Goal: Feedback & Contribution: Contribute content

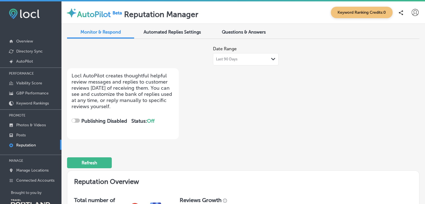
checkbox input "true"
click at [18, 134] on p "Posts" at bounding box center [20, 135] width 9 height 5
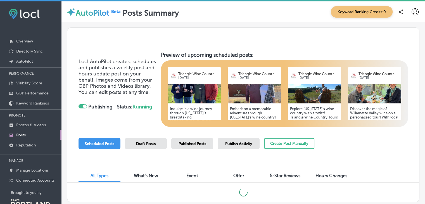
checkbox input "true"
click at [26, 40] on p "Overview" at bounding box center [24, 41] width 17 height 5
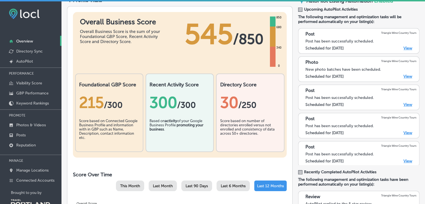
scroll to position [72, 0]
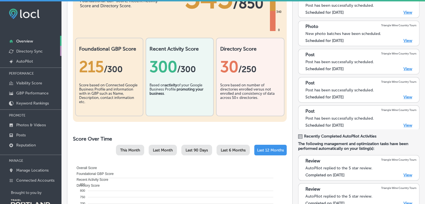
click at [32, 51] on p "Directory Sync" at bounding box center [29, 51] width 27 height 5
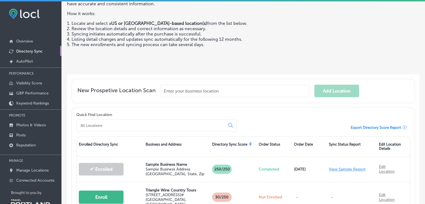
scroll to position [83, 0]
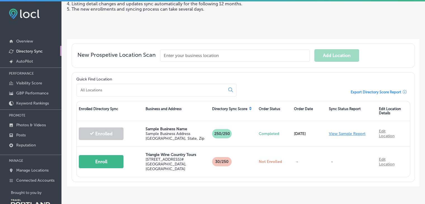
click at [177, 53] on input "text" at bounding box center [235, 55] width 150 height 12
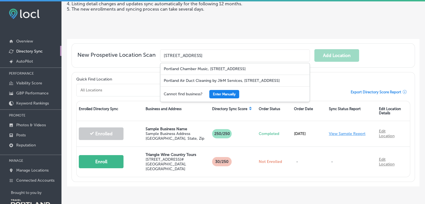
type input "[STREET_ADDRESS]"
click at [218, 94] on button "Enter Manually" at bounding box center [224, 94] width 30 height 8
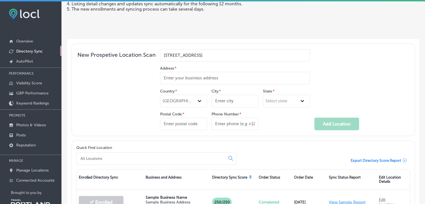
click at [217, 75] on input "Address *" at bounding box center [235, 78] width 150 height 13
type input "[STREET_ADDRESS]"
click at [230, 101] on input "City *" at bounding box center [234, 101] width 47 height 13
type input "[GEOGRAPHIC_DATA]"
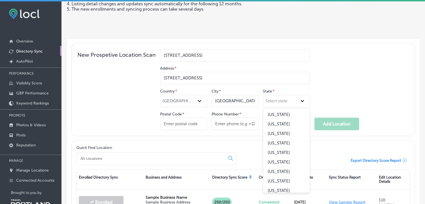
click at [276, 99] on div "Select state" at bounding box center [276, 100] width 22 height 5
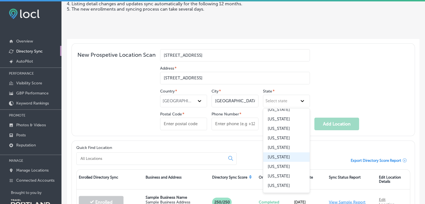
click at [286, 162] on div "[US_STATE]" at bounding box center [286, 156] width 46 height 9
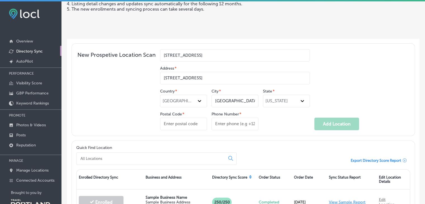
click at [164, 123] on input "Postal Code *" at bounding box center [183, 124] width 47 height 13
type input "97212"
click at [223, 120] on input "Phone Number *" at bounding box center [234, 124] width 47 height 13
type input "[PHONE_NUMBER]"
click at [333, 120] on button "Add Location" at bounding box center [336, 124] width 45 height 13
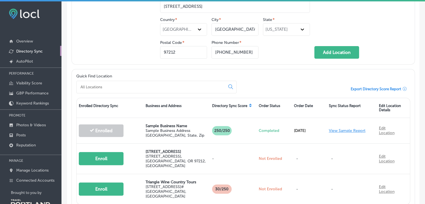
scroll to position [178, 0]
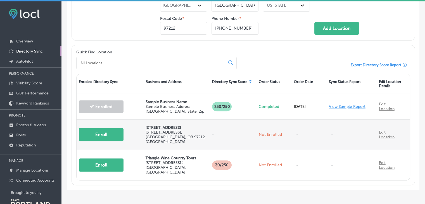
click at [379, 130] on link "Edit Location" at bounding box center [387, 134] width 16 height 9
click at [387, 135] on link "Edit Location" at bounding box center [387, 134] width 16 height 9
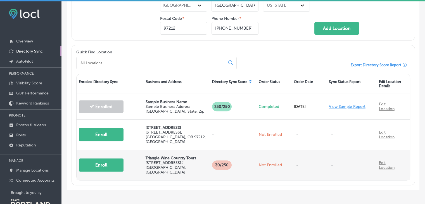
click at [98, 159] on button "Enroll" at bounding box center [101, 164] width 45 height 13
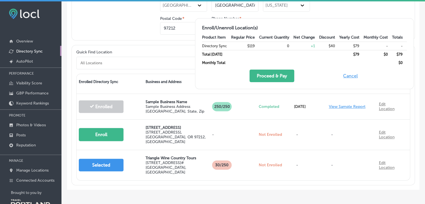
click at [350, 76] on button "Cancel" at bounding box center [350, 76] width 18 height 13
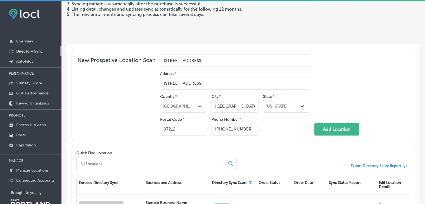
scroll to position [0, 0]
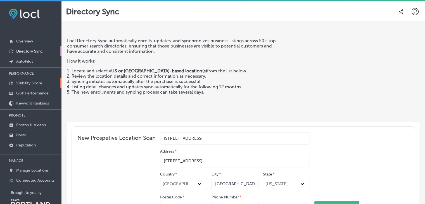
click at [42, 82] on p "Visibility Score" at bounding box center [29, 83] width 26 height 5
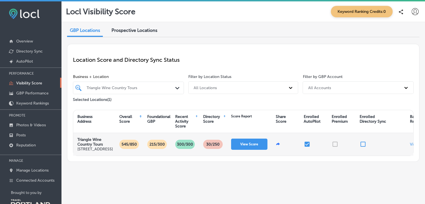
click at [133, 149] on p "545/850" at bounding box center [129, 144] width 20 height 9
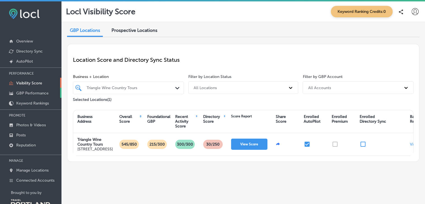
click at [33, 91] on p "GBP Performance" at bounding box center [32, 93] width 32 height 5
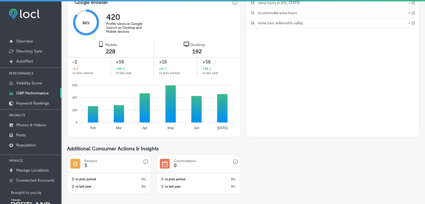
scroll to position [379, 0]
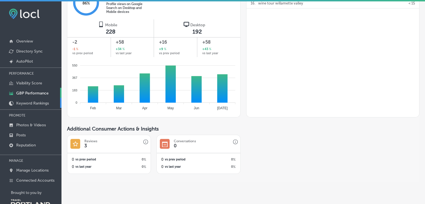
click at [42, 101] on p "Keyword Rankings" at bounding box center [32, 103] width 33 height 5
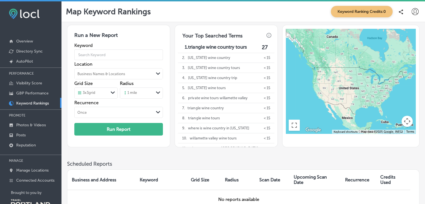
scroll to position [14, 0]
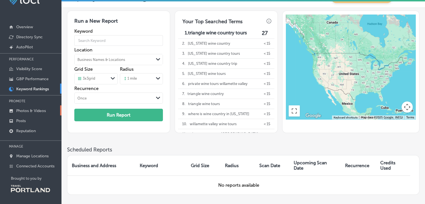
click at [37, 108] on p "Photos & Videos" at bounding box center [31, 110] width 30 height 5
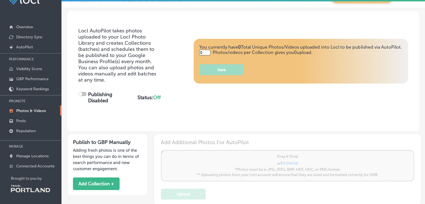
type input "5"
checkbox input "true"
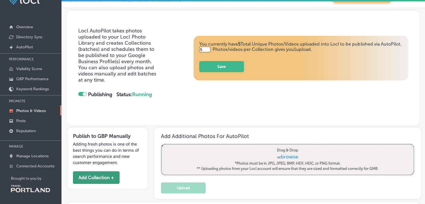
click at [95, 176] on button "Add Collection +" at bounding box center [96, 177] width 47 height 13
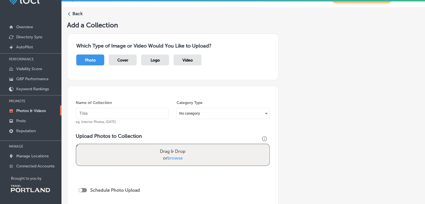
click at [123, 109] on input "text" at bounding box center [122, 113] width 93 height 11
type input "wine tours"
click at [205, 111] on div "No category" at bounding box center [223, 113] width 92 height 9
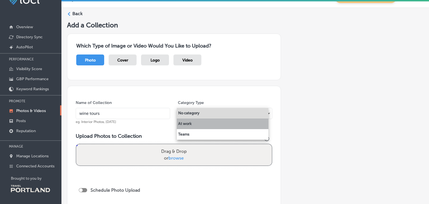
click at [184, 125] on li "At work" at bounding box center [223, 123] width 92 height 11
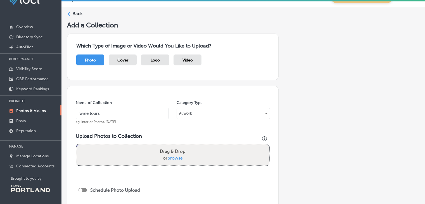
click at [174, 158] on span "browse" at bounding box center [174, 157] width 15 height 5
click at [174, 146] on input "Drag & Drop or browse" at bounding box center [172, 145] width 193 height 2
type input "C:\fakepath\Triange Wine Tours-2398.jpg"
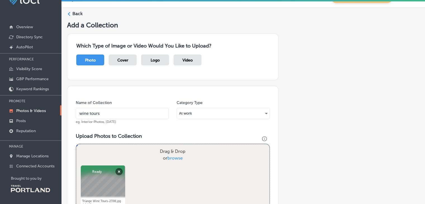
click at [177, 158] on span "browse" at bounding box center [174, 157] width 15 height 5
click at [177, 146] on input "Drag & Drop or browse" at bounding box center [172, 145] width 193 height 2
type input "C:\fakepath\Triange Wine Tours-2485.jpg"
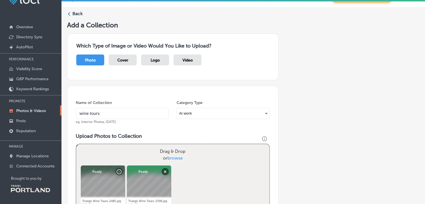
click at [175, 158] on span "browse" at bounding box center [174, 157] width 15 height 5
click at [175, 146] on input "Drag & Drop or browse" at bounding box center [172, 145] width 193 height 2
type input "C:\fakepath\DomIVbest.JPG"
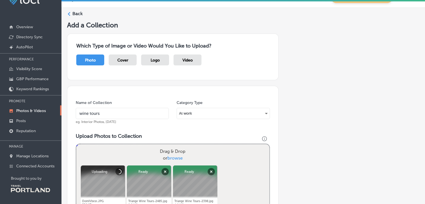
click at [173, 158] on span "browse" at bounding box center [174, 157] width 15 height 5
click at [173, 146] on input "Drag & Drop or browse" at bounding box center [172, 145] width 193 height 2
type input "C:\fakepath\MGCassi.jpg"
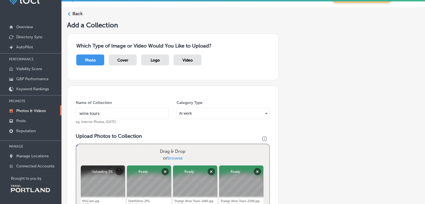
click at [177, 158] on span "browse" at bounding box center [174, 157] width 15 height 5
click at [177, 146] on input "Drag & Drop or browse" at bounding box center [172, 145] width 193 height 2
type input "C:\fakepath\ACreek1.jpeg"
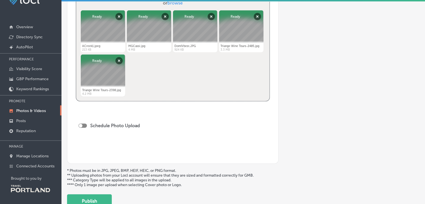
scroll to position [172, 0]
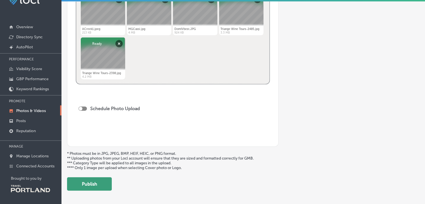
click at [96, 185] on button "Publish" at bounding box center [89, 183] width 45 height 13
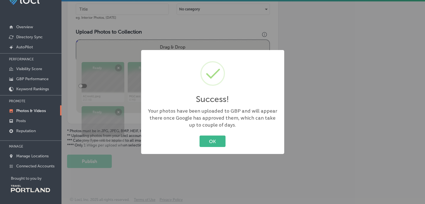
scroll to position [103, 0]
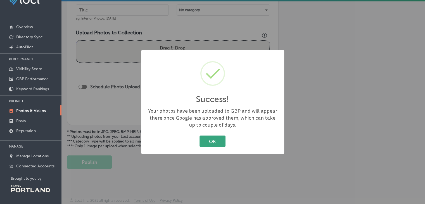
click at [213, 142] on button "OK" at bounding box center [212, 140] width 26 height 11
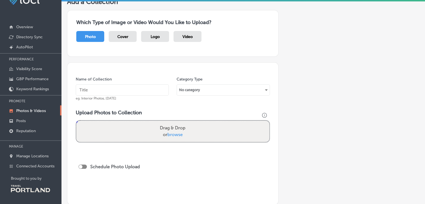
scroll to position [0, 0]
